Goal: Task Accomplishment & Management: Manage account settings

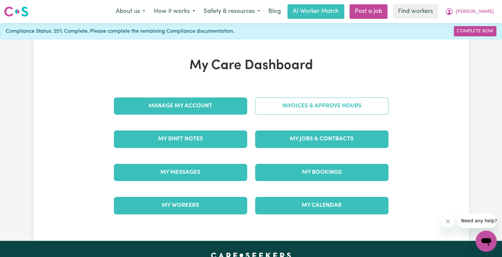
click at [334, 104] on link "Invoices & Approve Hours" at bounding box center [321, 105] width 133 height 17
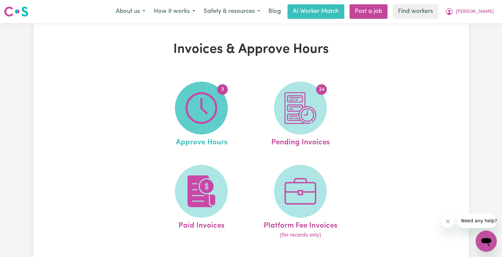
click at [211, 114] on img at bounding box center [201, 108] width 32 height 32
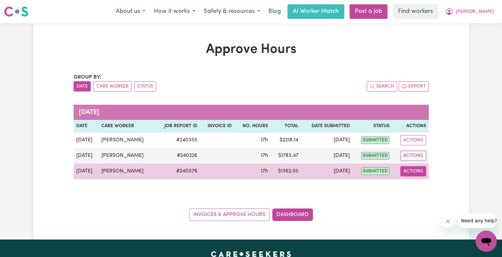
click at [404, 170] on button "Actions" at bounding box center [413, 171] width 26 height 10
click at [409, 185] on icon "View job report 240076" at bounding box center [408, 186] width 5 height 3
select select "pm"
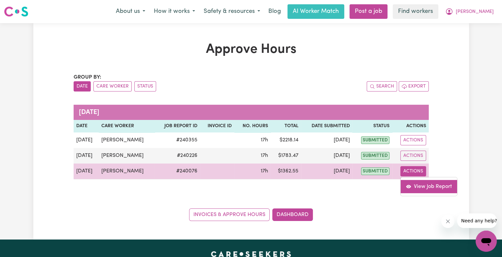
select select "pm"
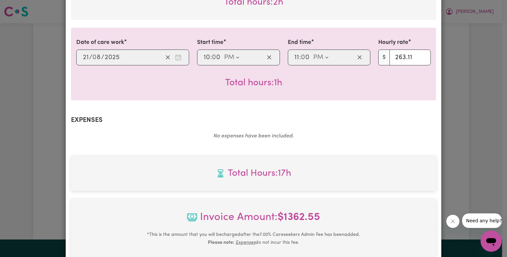
scroll to position [396, 0]
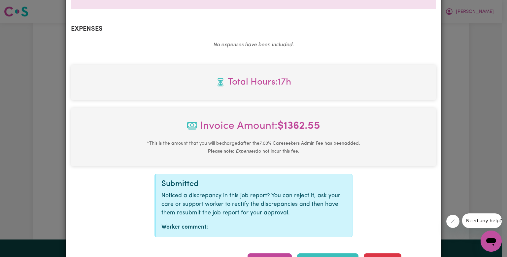
drag, startPoint x: 274, startPoint y: 251, endPoint x: 302, endPoint y: 243, distance: 29.4
click at [274, 253] on button "Approve" at bounding box center [269, 260] width 44 height 15
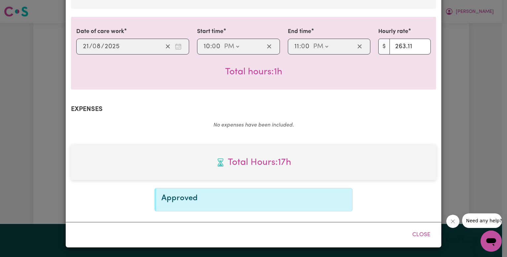
scroll to position [306, 0]
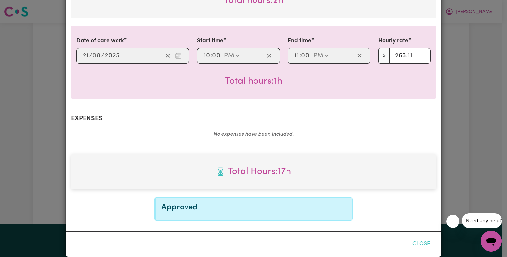
click at [425, 236] on button "Close" at bounding box center [420, 243] width 29 height 15
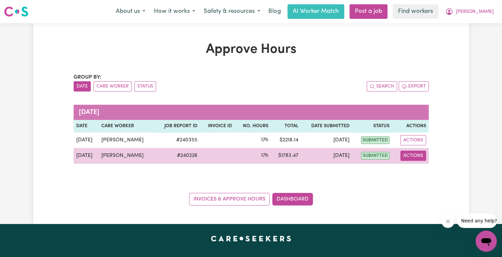
click at [409, 157] on button "Actions" at bounding box center [413, 155] width 26 height 10
drag, startPoint x: 410, startPoint y: 159, endPoint x: 417, endPoint y: 171, distance: 14.0
click at [417, 171] on link "View Job Report" at bounding box center [428, 170] width 56 height 13
select select "pm"
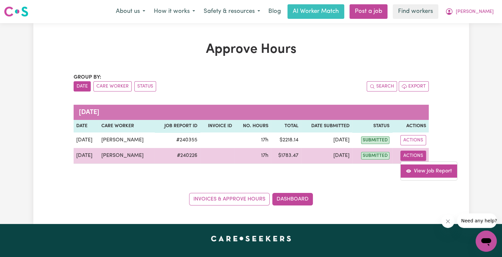
select select "pm"
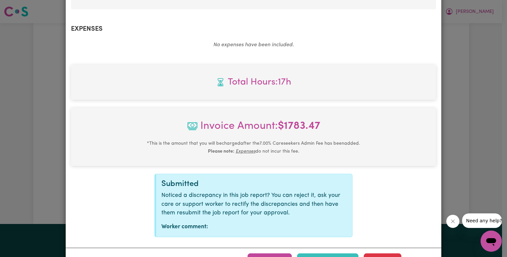
scroll to position [332, 0]
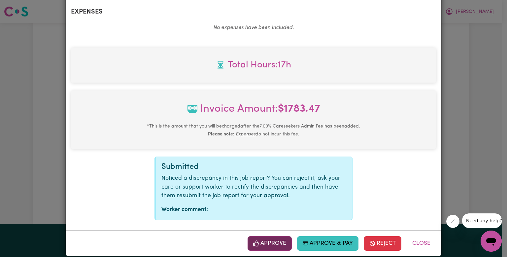
click at [280, 238] on button "Approve" at bounding box center [269, 243] width 44 height 15
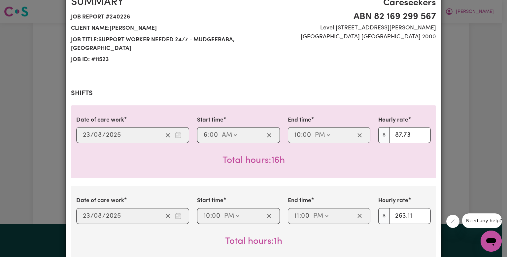
scroll to position [0, 0]
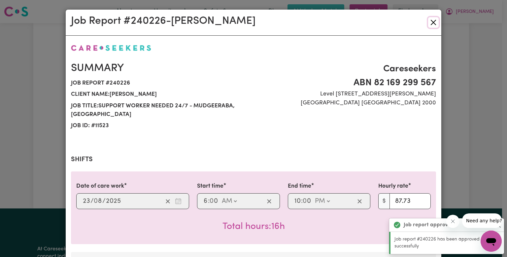
click at [430, 25] on button "Close" at bounding box center [433, 22] width 11 height 11
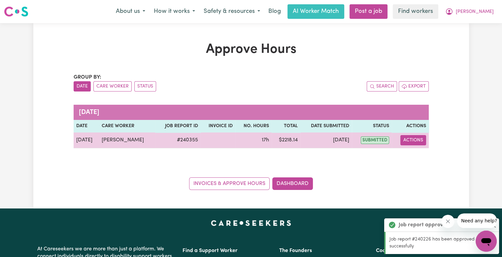
click at [415, 141] on button "Actions" at bounding box center [413, 140] width 26 height 10
click at [410, 151] on link "View Job Report" at bounding box center [428, 154] width 56 height 13
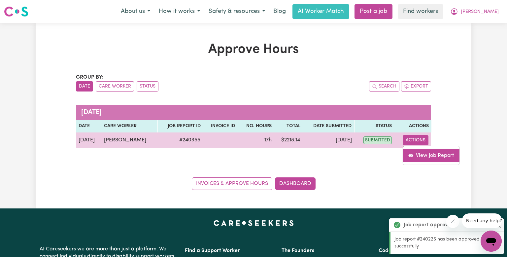
select select "pm"
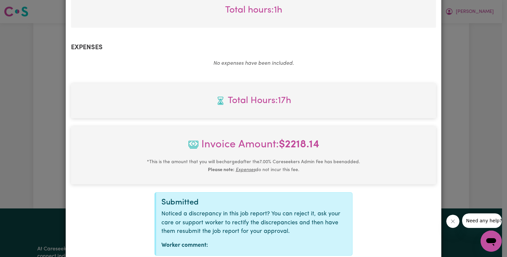
scroll to position [332, 0]
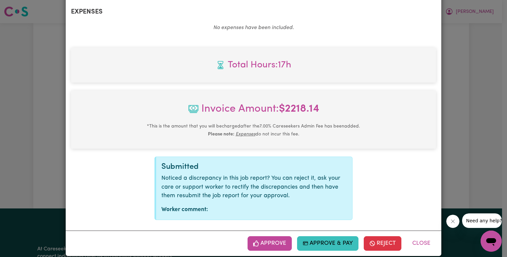
click at [273, 236] on button "Approve" at bounding box center [269, 243] width 44 height 15
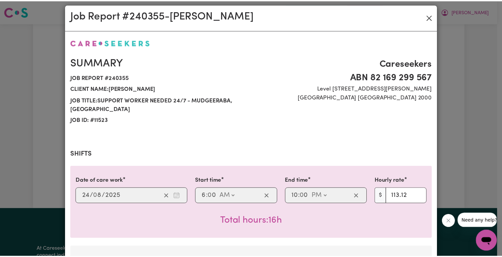
scroll to position [0, 0]
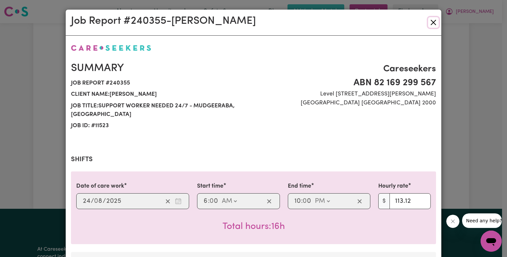
drag, startPoint x: 432, startPoint y: 25, endPoint x: 103, endPoint y: 13, distance: 329.7
click at [431, 25] on button "Close" at bounding box center [433, 22] width 11 height 11
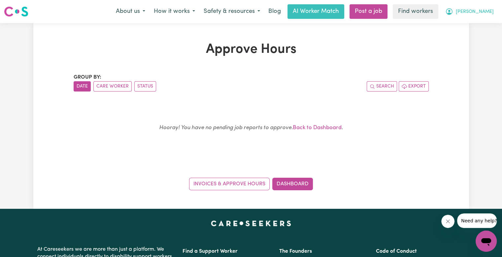
click at [481, 11] on button "[PERSON_NAME]" at bounding box center [469, 12] width 57 height 14
click at [479, 33] on link "Logout" at bounding box center [471, 38] width 52 height 13
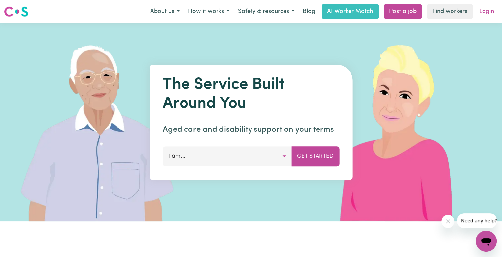
click at [489, 11] on link "Login" at bounding box center [486, 11] width 23 height 15
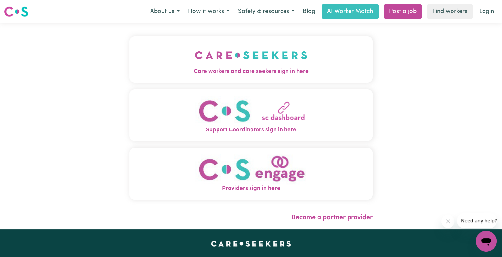
drag, startPoint x: 189, startPoint y: 53, endPoint x: 191, endPoint y: 58, distance: 5.6
click at [195, 53] on img "Care workers and care seekers sign in here" at bounding box center [251, 55] width 112 height 24
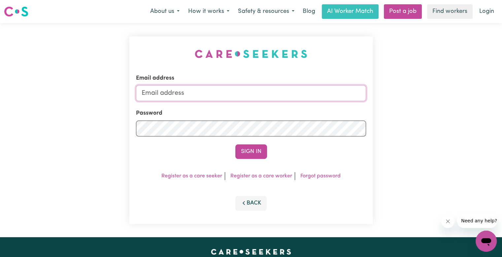
click at [228, 90] on input "Email address" at bounding box center [251, 93] width 230 height 16
drag, startPoint x: 175, startPoint y: 96, endPoint x: 679, endPoint y: 109, distance: 503.8
click at [501, 109] on html "Menu About us How it works Safety & resources Blog AI Worker Match Post a job F…" at bounding box center [251, 249] width 502 height 499
type input "[EMAIL_ADDRESS][DOMAIN_NAME]"
click at [235, 144] on button "Sign In" at bounding box center [251, 151] width 32 height 15
